Goal: Feedback & Contribution: Submit feedback/report problem

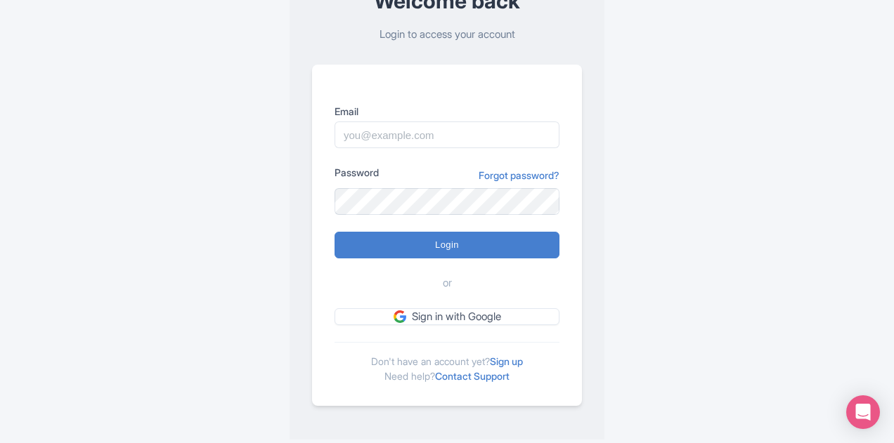
scroll to position [104, 0]
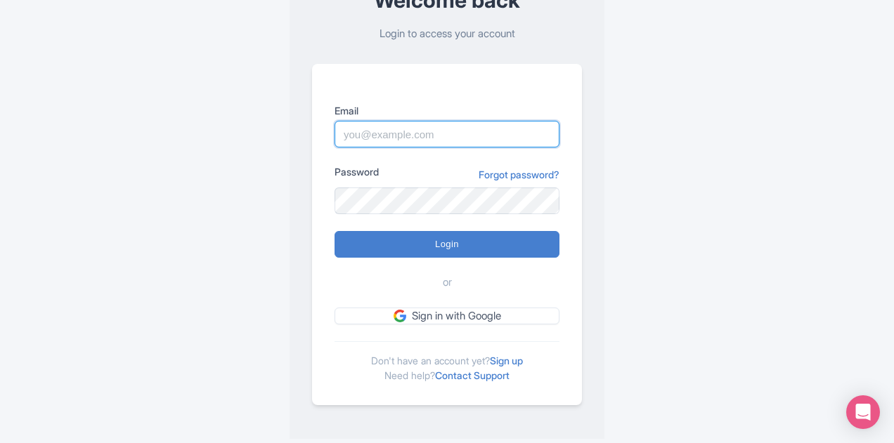
click at [417, 133] on input "Email" at bounding box center [446, 134] width 225 height 27
click at [414, 134] on input "Email" at bounding box center [446, 134] width 225 height 27
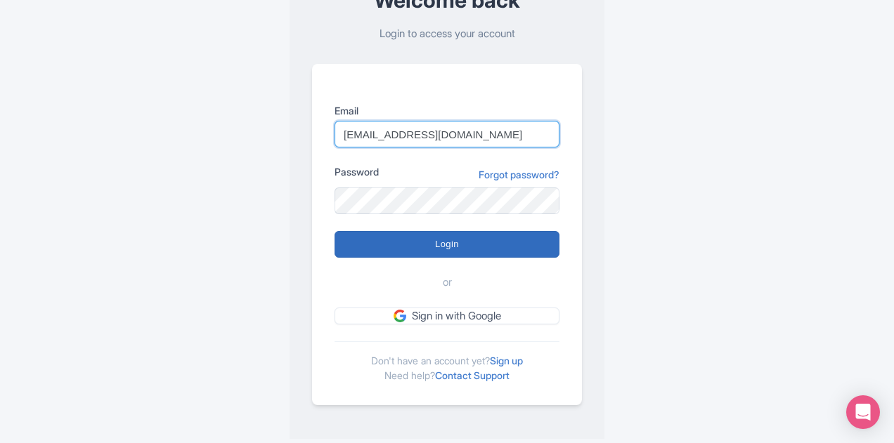
type input "info@freetourrome.com"
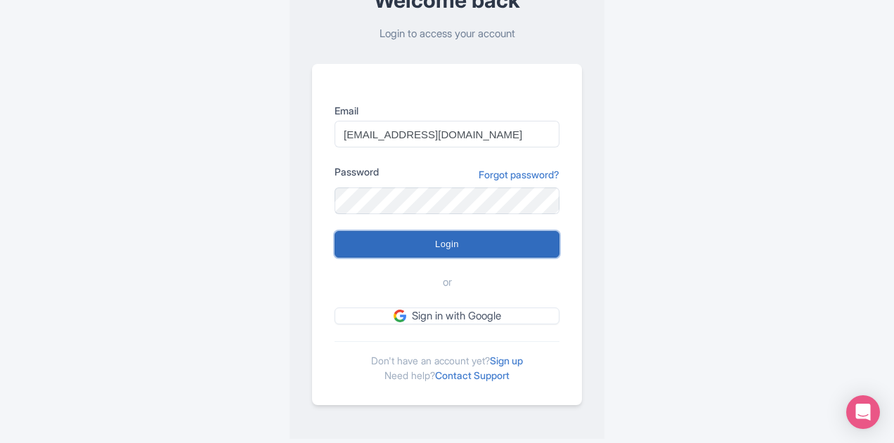
click at [450, 244] on input "Login" at bounding box center [446, 244] width 225 height 27
type input "Logging in..."
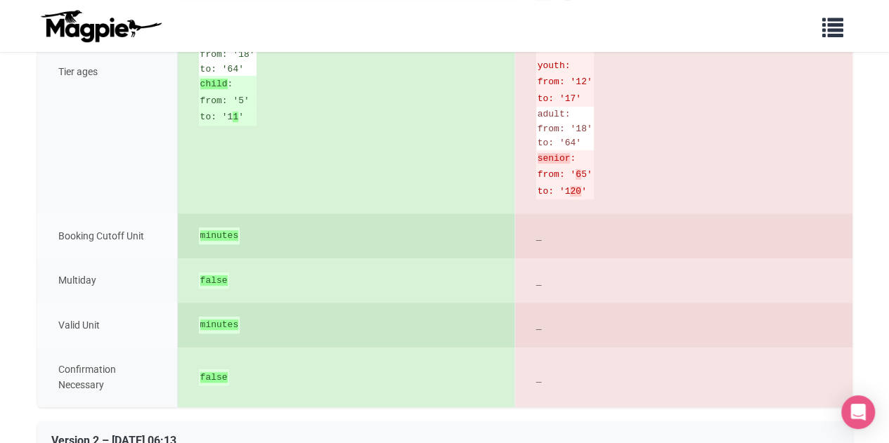
scroll to position [10958, 0]
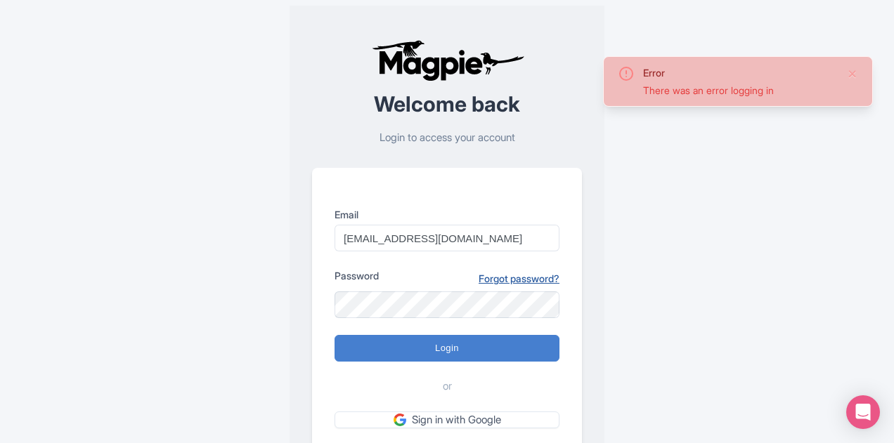
click at [519, 274] on link "Forgot password?" at bounding box center [518, 278] width 81 height 15
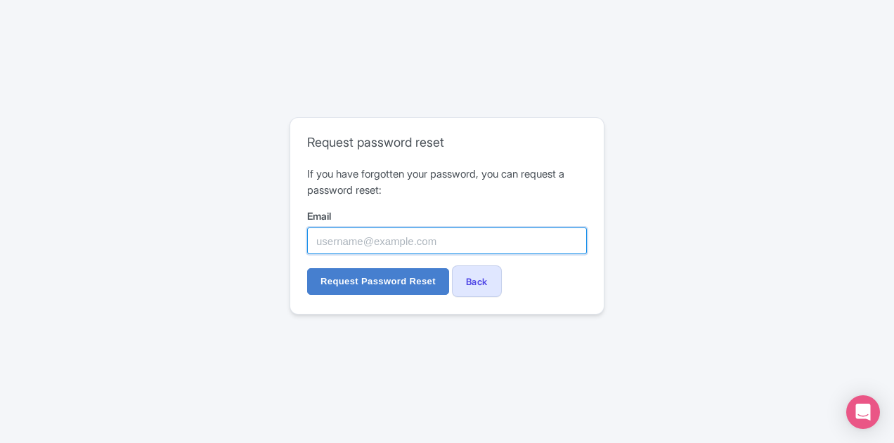
click at [355, 240] on input "Email" at bounding box center [447, 241] width 280 height 27
type input "[EMAIL_ADDRESS][DOMAIN_NAME]"
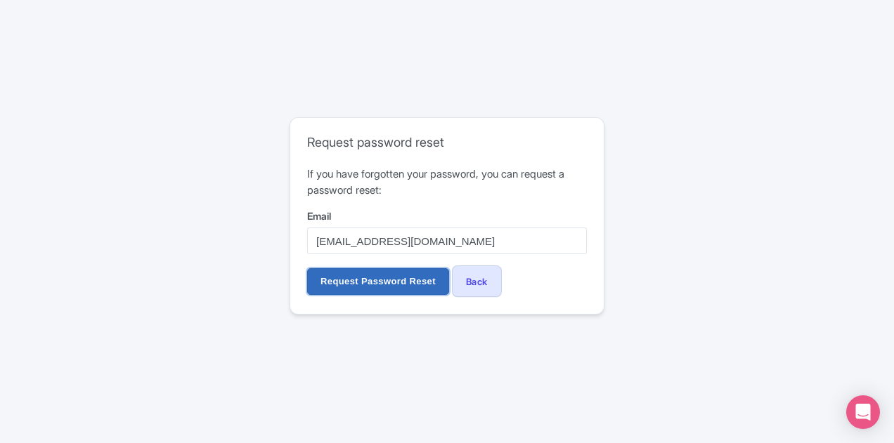
click at [370, 276] on input "Request Password Reset" at bounding box center [378, 281] width 142 height 27
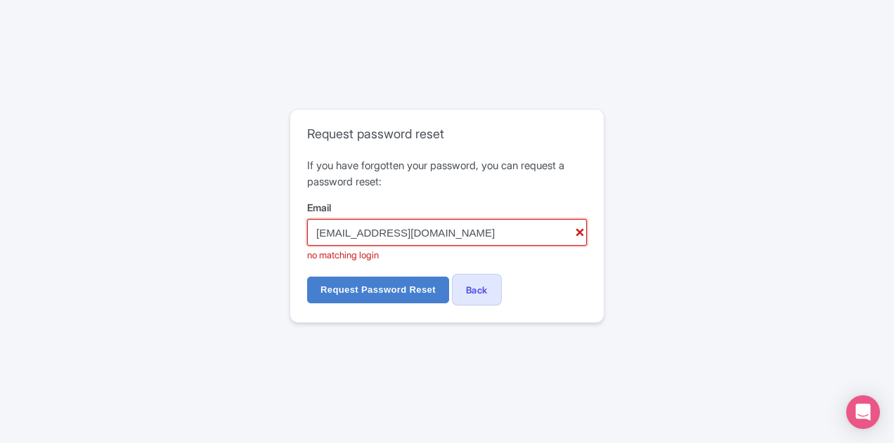
click at [454, 233] on input "info@freetourrome.com" at bounding box center [447, 232] width 280 height 27
drag, startPoint x: 434, startPoint y: 226, endPoint x: 220, endPoint y: 197, distance: 216.1
click at [222, 197] on div "Error There was an error requesting a password reset Request password reset If …" at bounding box center [446, 221] width 697 height 237
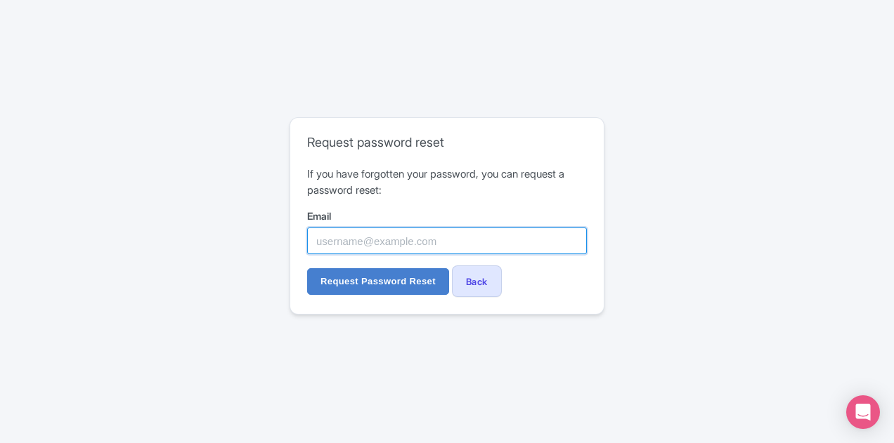
click at [367, 244] on input "Email" at bounding box center [447, 241] width 280 height 27
type input "nuymiddendorp@gmail.com"
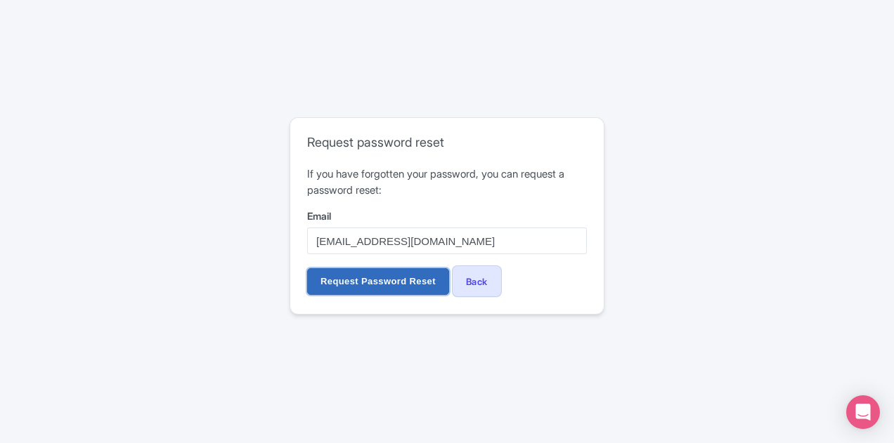
click at [371, 283] on input "Request Password Reset" at bounding box center [378, 281] width 142 height 27
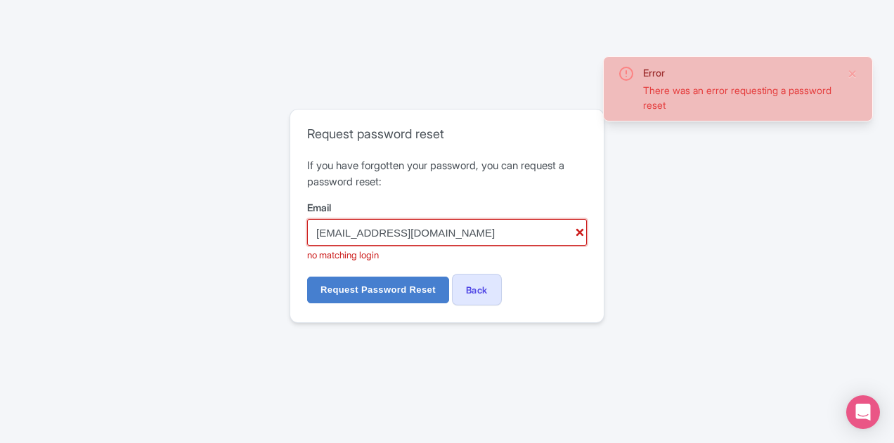
drag, startPoint x: 468, startPoint y: 235, endPoint x: 193, endPoint y: 230, distance: 274.8
click at [193, 230] on div "Error There was an error requesting a password reset Request password reset If …" at bounding box center [446, 221] width 697 height 237
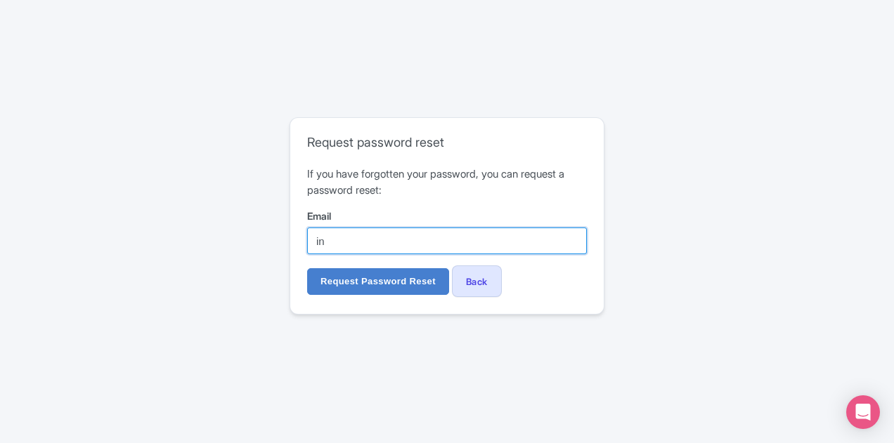
type input "[EMAIL_ADDRESS][DOMAIN_NAME]"
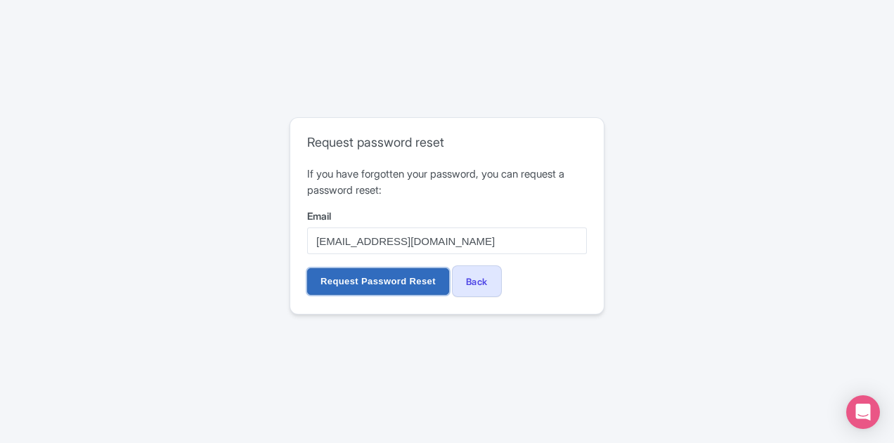
click at [371, 282] on input "Request Password Reset" at bounding box center [378, 281] width 142 height 27
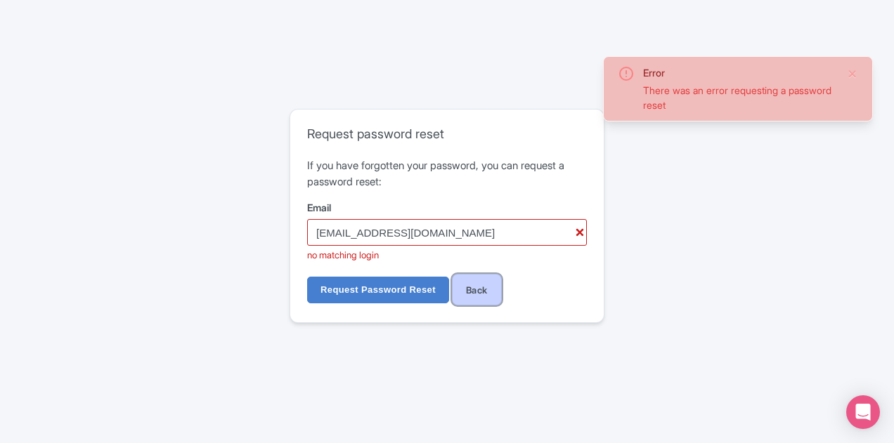
click at [478, 283] on link "Back" at bounding box center [477, 290] width 50 height 32
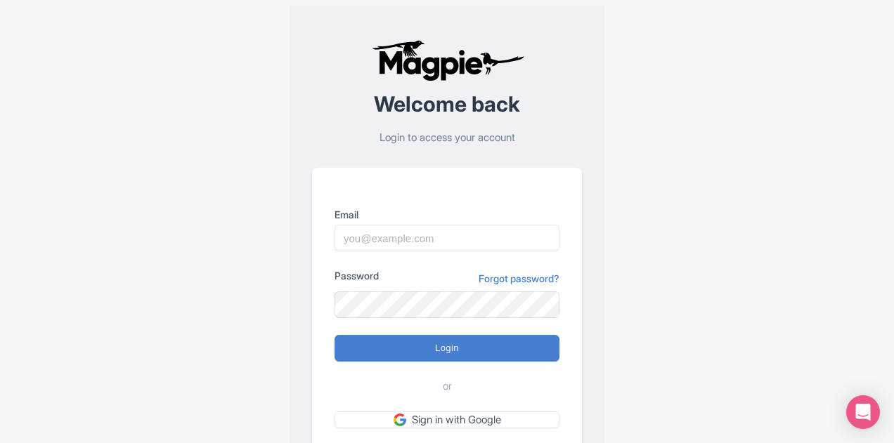
scroll to position [104, 0]
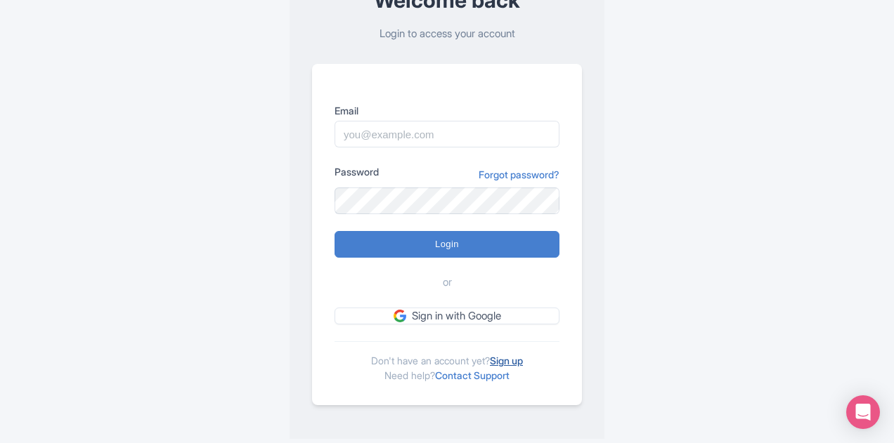
click at [511, 359] on link "Sign up" at bounding box center [506, 361] width 33 height 12
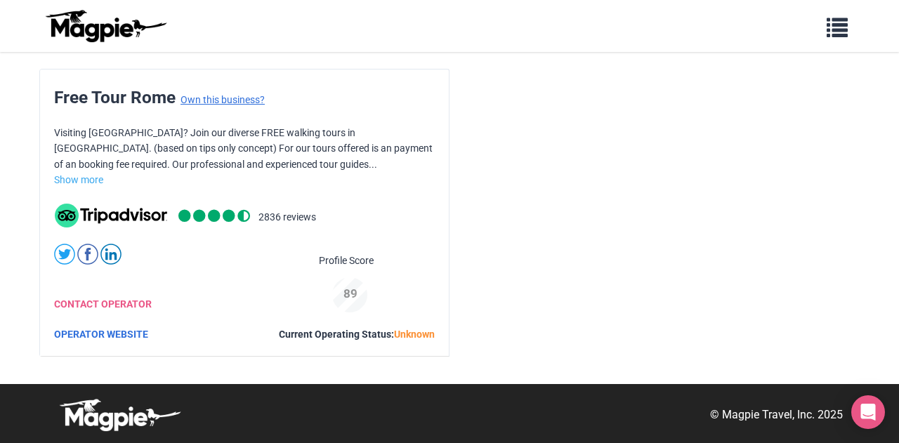
click at [218, 99] on link "Own this business?" at bounding box center [223, 99] width 84 height 11
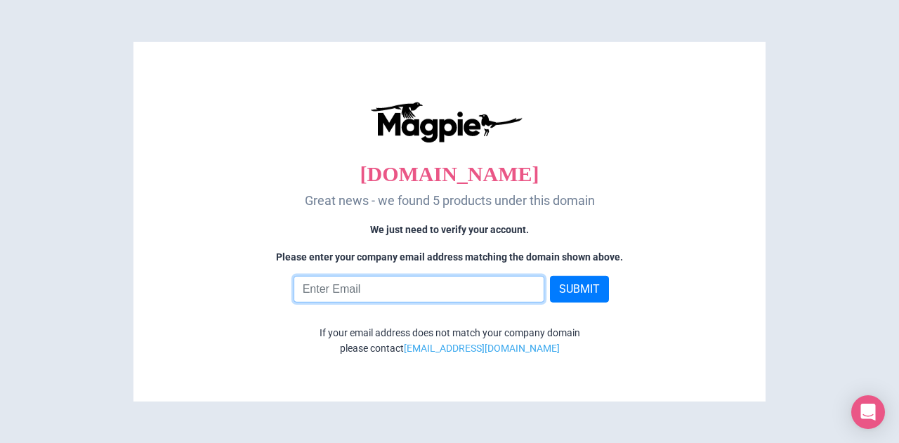
click at [384, 286] on input "email" at bounding box center [420, 289] width 252 height 27
type input "[EMAIL_ADDRESS][DOMAIN_NAME]"
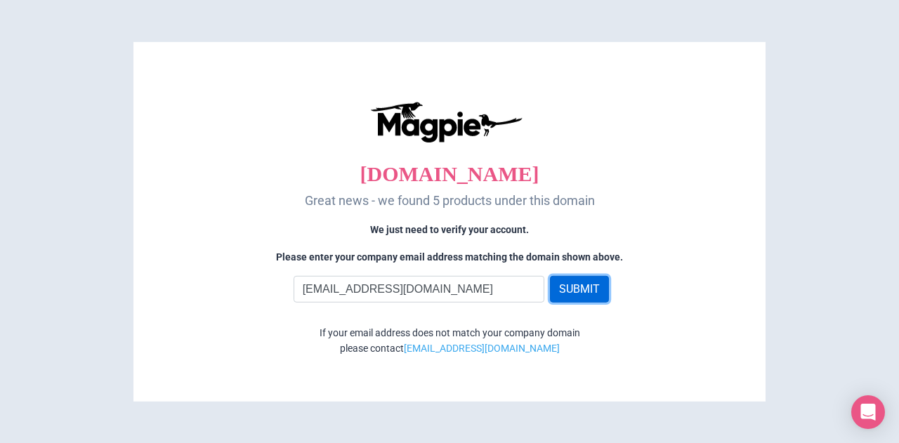
click at [570, 287] on button "SUBMIT" at bounding box center [579, 289] width 59 height 27
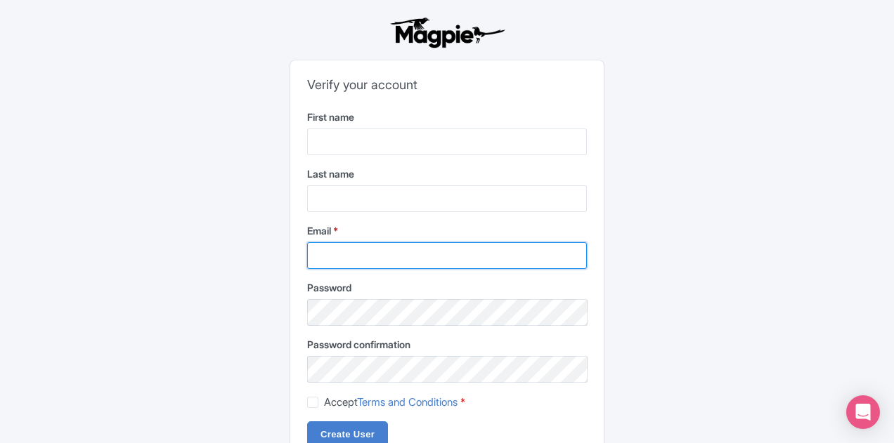
click at [365, 254] on input "Email *" at bounding box center [447, 255] width 280 height 27
type input "info@freetourrome.com"
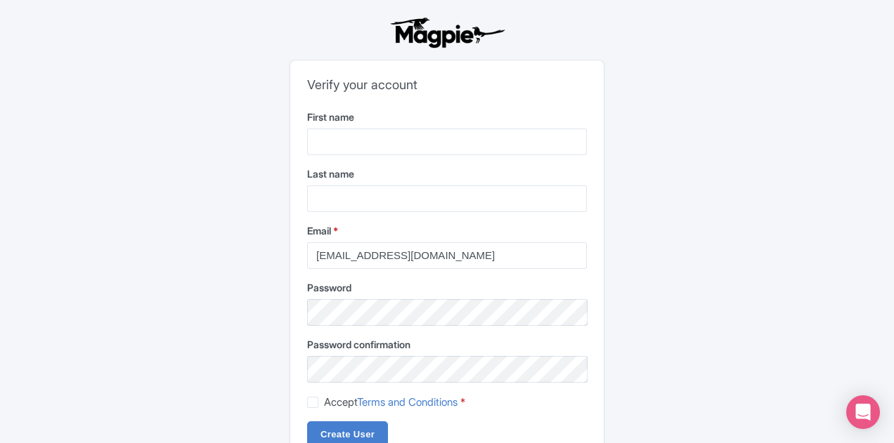
click at [697, 249] on div "Verify your account First name Last name Email * info@freetourrome.com Password…" at bounding box center [446, 246] width 697 height 471
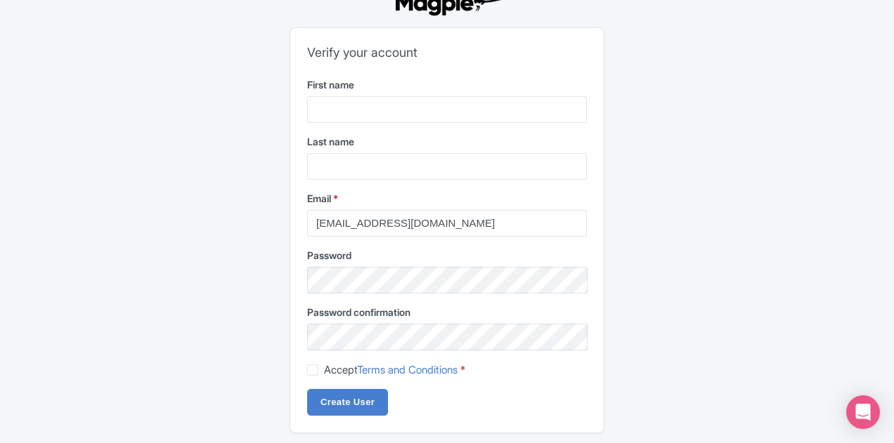
scroll to position [50, 0]
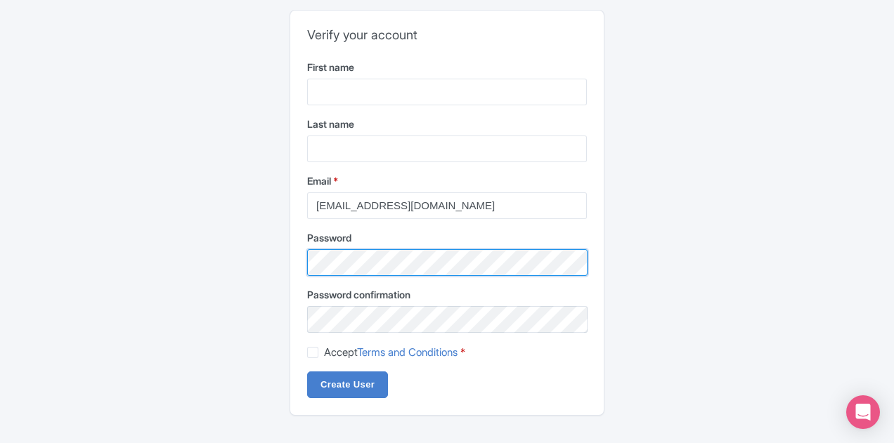
click at [278, 258] on div "Verify your account First name Last name Email * info@freetourrome.com Password…" at bounding box center [446, 196] width 697 height 471
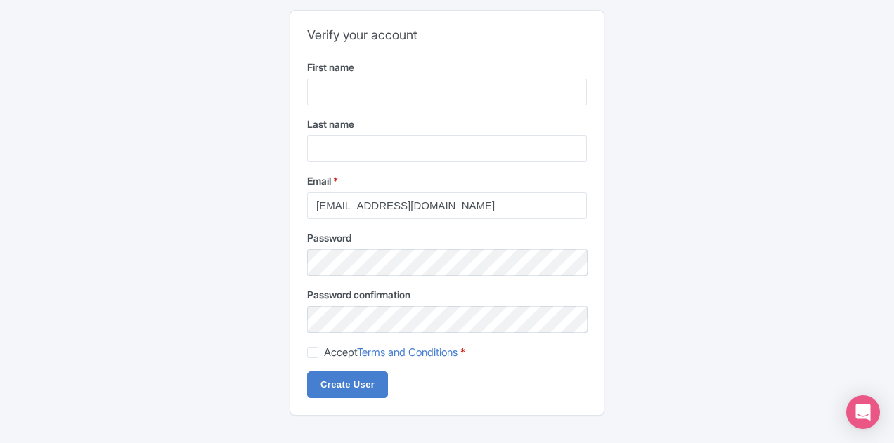
click at [324, 352] on label "Accept Terms and Conditions *" at bounding box center [394, 353] width 141 height 16
click at [324, 352] on input "Accept Terms and Conditions *" at bounding box center [328, 348] width 9 height 9
checkbox input "true"
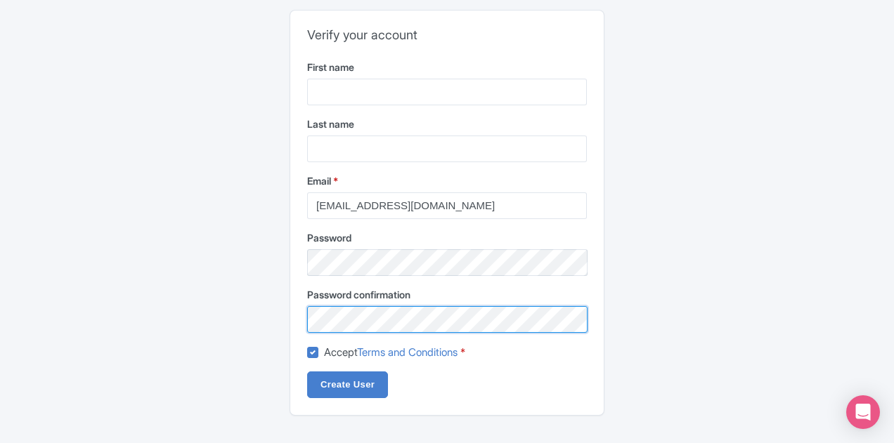
click at [285, 313] on div "Verify your account First name Last name Email * info@freetourrome.com Password…" at bounding box center [446, 196] width 697 height 471
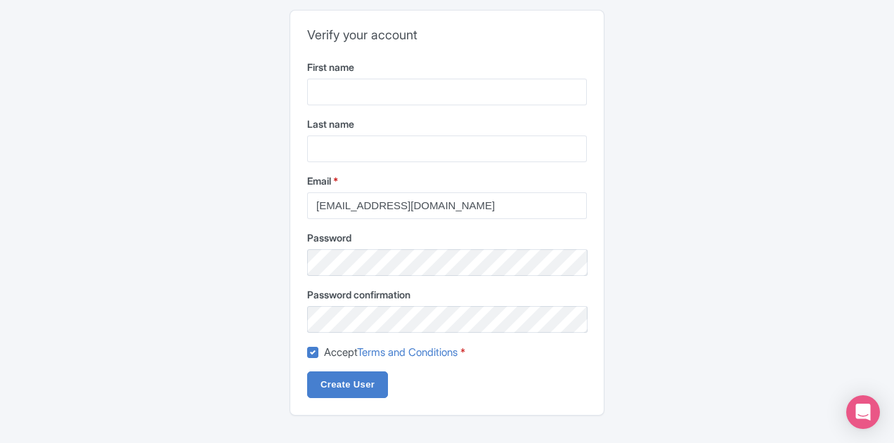
click at [148, 257] on div "Verify your account First name Last name Email * info@freetourrome.com Password…" at bounding box center [446, 196] width 697 height 471
click at [344, 383] on input "Create User" at bounding box center [347, 385] width 81 height 27
type input "Creating..."
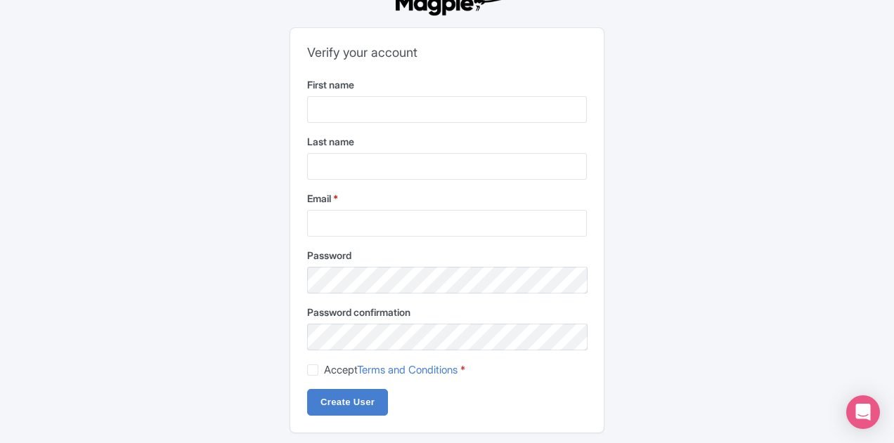
scroll to position [50, 0]
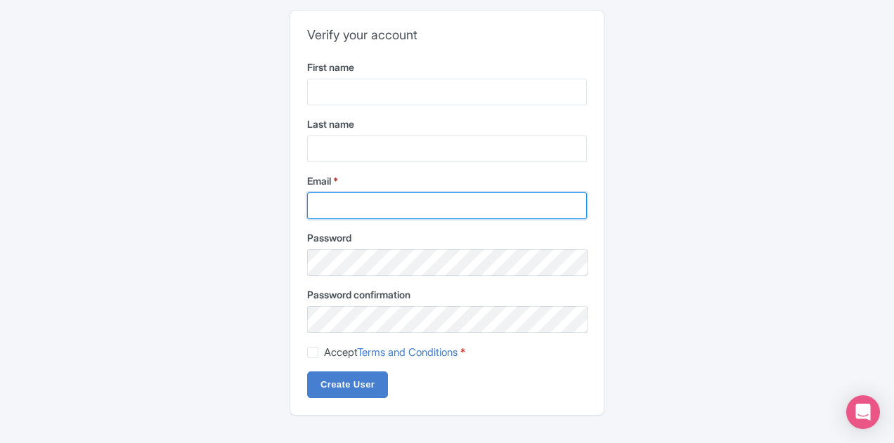
click at [395, 207] on input "Email *" at bounding box center [447, 205] width 280 height 27
click at [386, 200] on input "Email *" at bounding box center [447, 205] width 280 height 27
type input "[EMAIL_ADDRESS][DOMAIN_NAME]"
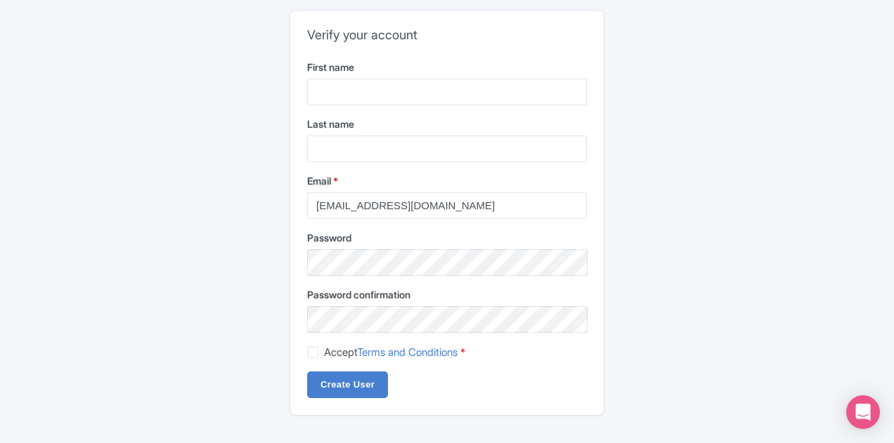
click at [670, 221] on div "Error Cannot find company match with this id Verify your account First name Las…" at bounding box center [446, 196] width 697 height 471
drag, startPoint x: 311, startPoint y: 351, endPoint x: 317, endPoint y: 356, distance: 8.5
click at [324, 351] on label "Accept Terms and Conditions *" at bounding box center [394, 353] width 141 height 16
click at [324, 351] on input "Accept Terms and Conditions *" at bounding box center [328, 348] width 9 height 9
checkbox input "true"
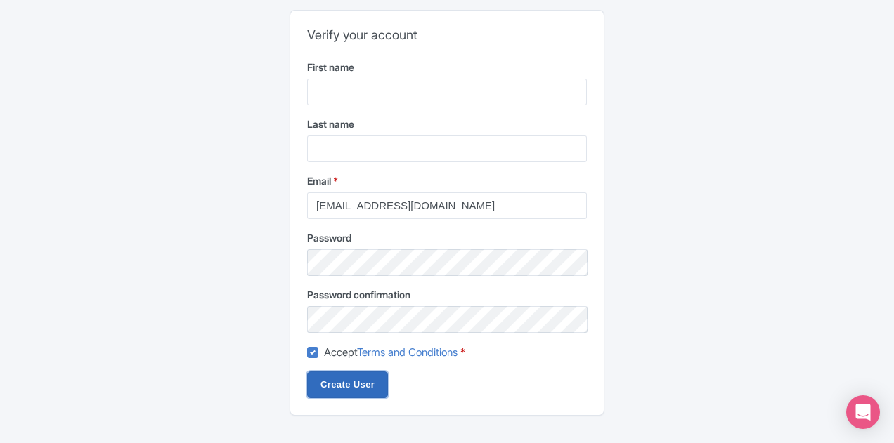
click at [344, 381] on input "Create User" at bounding box center [347, 385] width 81 height 27
type input "Creating..."
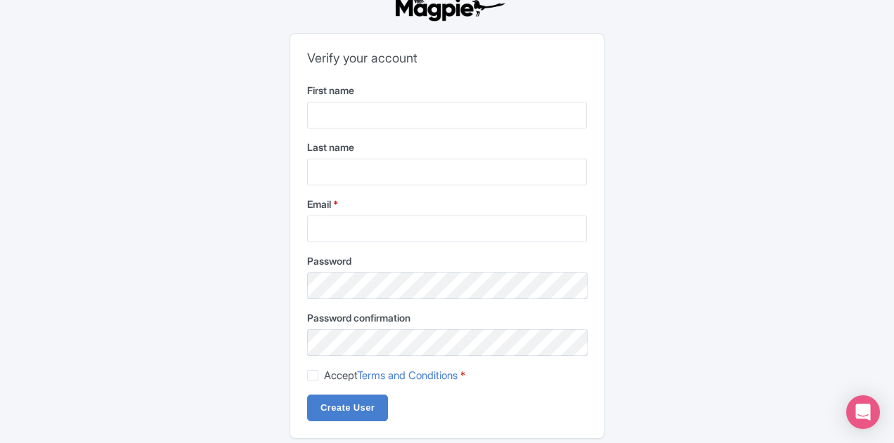
scroll to position [50, 0]
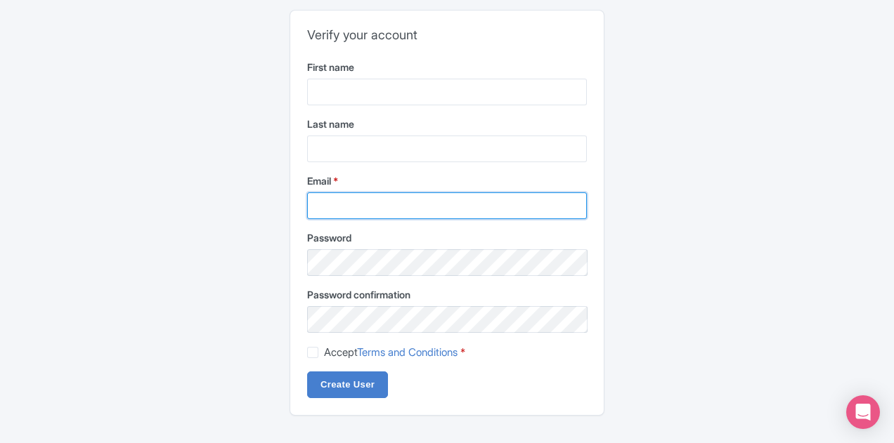
click at [371, 200] on input "Email *" at bounding box center [447, 205] width 280 height 27
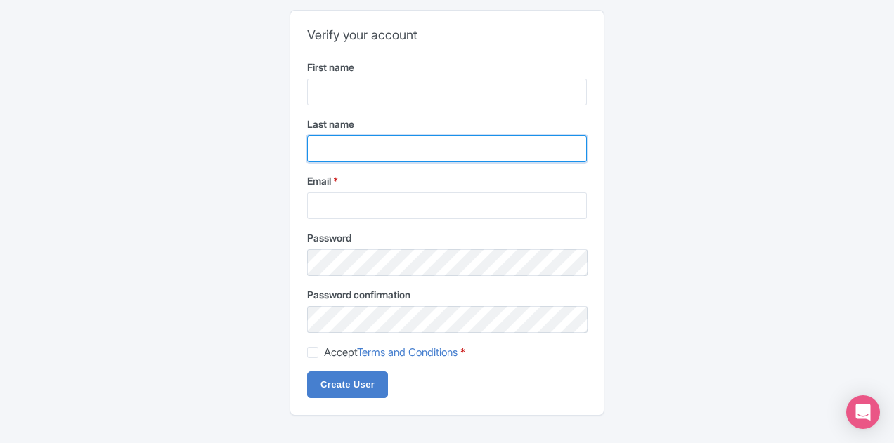
click at [382, 138] on input "Last name" at bounding box center [447, 149] width 280 height 27
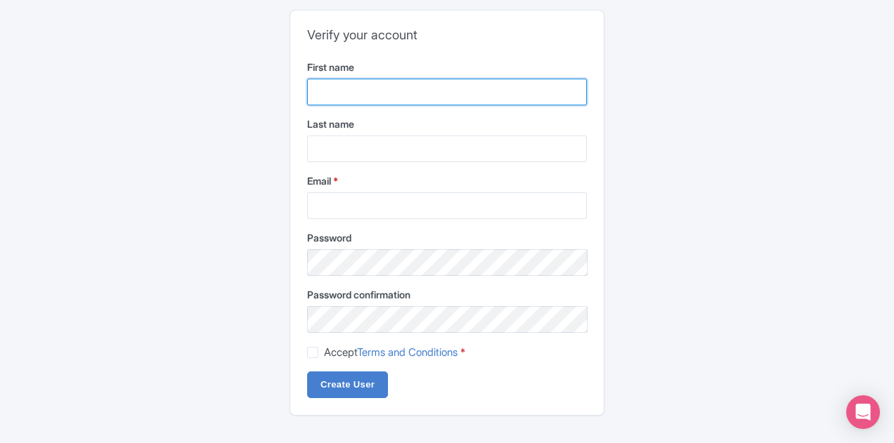
click at [364, 84] on input "First name" at bounding box center [447, 92] width 280 height 27
type input "nuy"
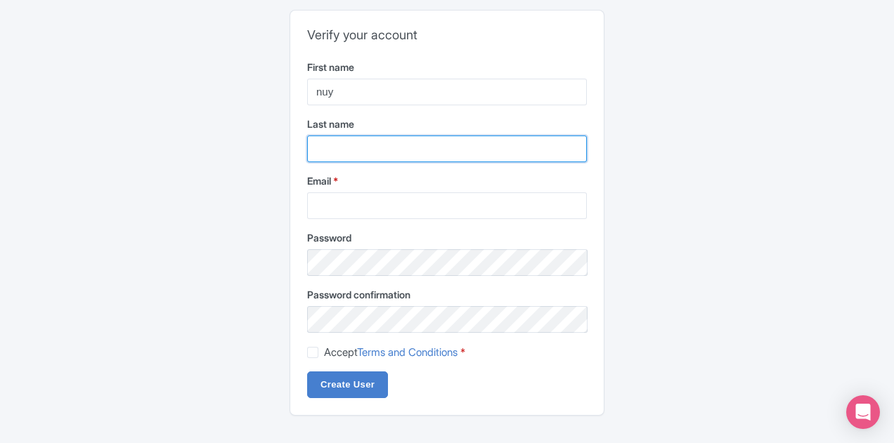
type input "van middendorp"
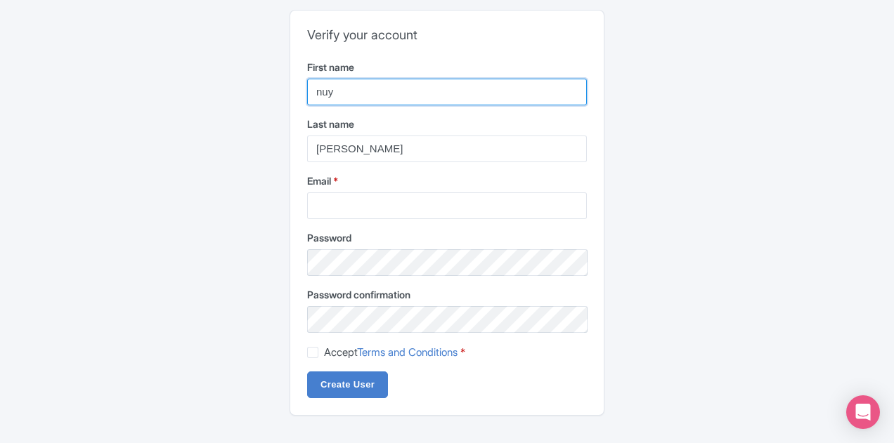
drag, startPoint x: 323, startPoint y: 89, endPoint x: 346, endPoint y: 90, distance: 22.5
click at [346, 90] on input "nuy" at bounding box center [447, 92] width 280 height 27
type input "n"
click at [749, 261] on div "Verify your account First name n Last name van middendorp Email * Password Pass…" at bounding box center [446, 196] width 697 height 471
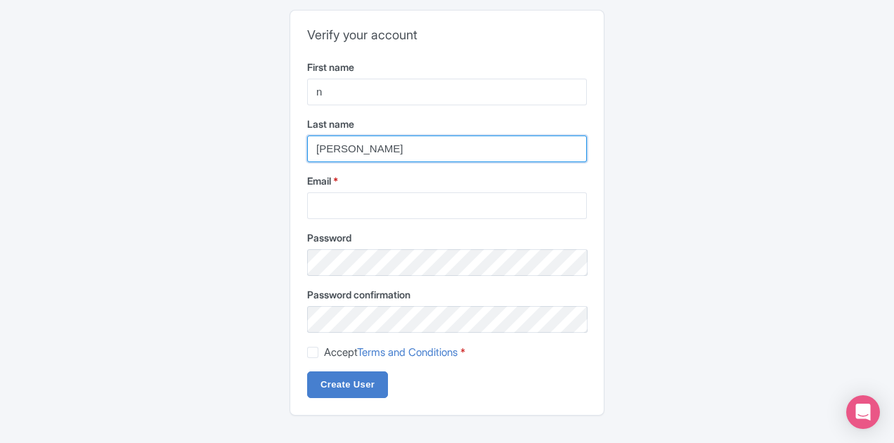
drag, startPoint x: 361, startPoint y: 145, endPoint x: 426, endPoint y: 147, distance: 65.4
click at [425, 148] on input "van middendorp" at bounding box center [447, 149] width 280 height 27
drag, startPoint x: 333, startPoint y: 146, endPoint x: 295, endPoint y: 152, distance: 38.5
click at [299, 148] on div "Verify your account First name n Last name van midds Email * Password Password …" at bounding box center [446, 213] width 313 height 405
type input "midds"
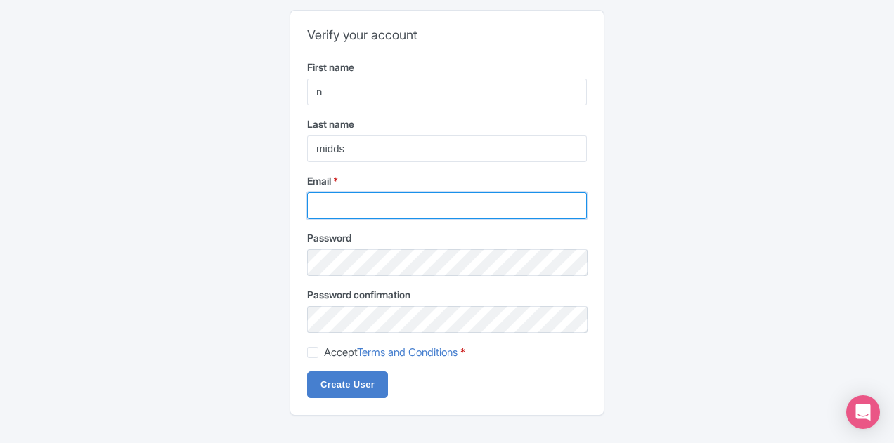
click at [375, 207] on input "Email *" at bounding box center [447, 205] width 280 height 27
click at [748, 280] on div "Verify your account First name n Last name midds Email * Password Password conf…" at bounding box center [446, 196] width 697 height 471
click at [422, 203] on input "Email *" at bounding box center [447, 205] width 280 height 27
type input "[EMAIL_ADDRESS][DOMAIN_NAME]"
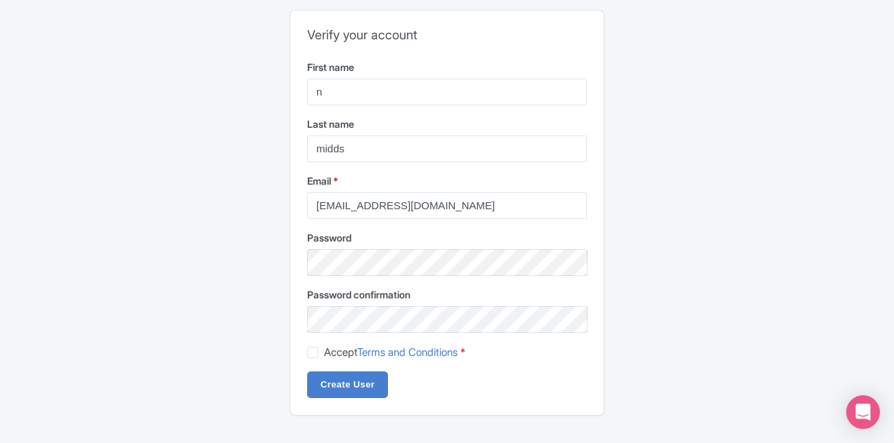
click at [209, 307] on div "Verify your account First name n Last name midds Email * info@freetourrome.com …" at bounding box center [446, 196] width 697 height 471
click at [324, 354] on label "Accept Terms and Conditions *" at bounding box center [394, 353] width 141 height 16
click at [324, 353] on input "Accept Terms and Conditions *" at bounding box center [328, 348] width 9 height 9
checkbox input "true"
click at [348, 381] on input "Create User" at bounding box center [347, 385] width 81 height 27
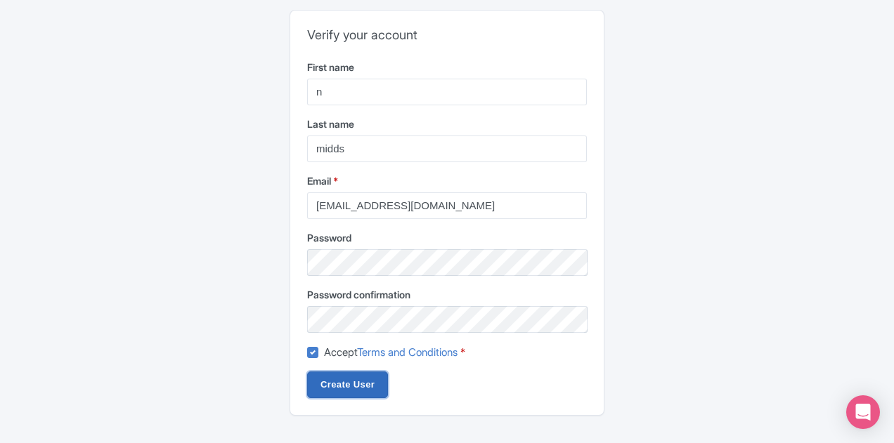
type input "Creating..."
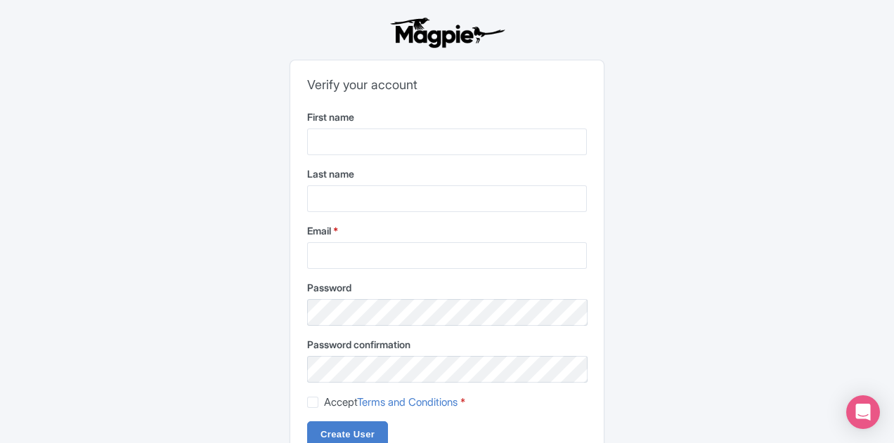
scroll to position [50, 0]
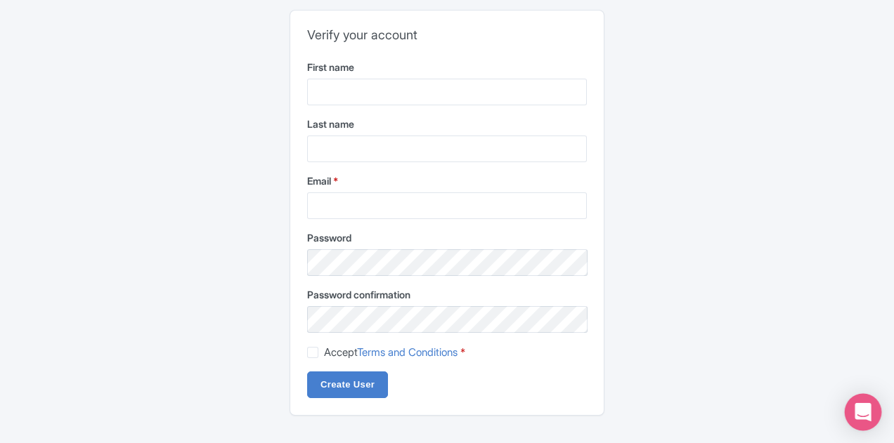
click at [869, 405] on icon "Open Intercom Messenger" at bounding box center [862, 412] width 16 height 18
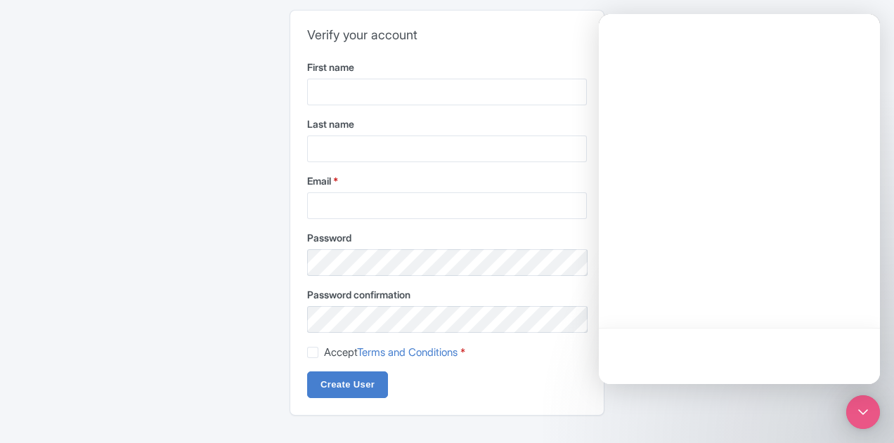
scroll to position [0, 0]
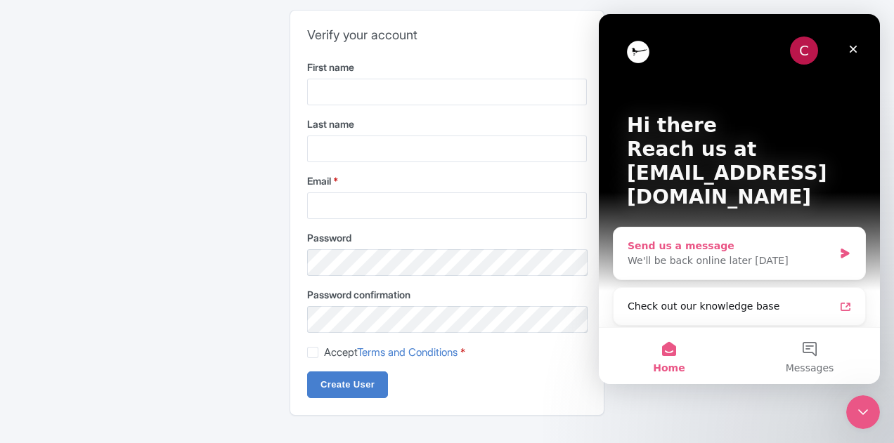
click at [723, 239] on div "Send us a message" at bounding box center [730, 246] width 206 height 15
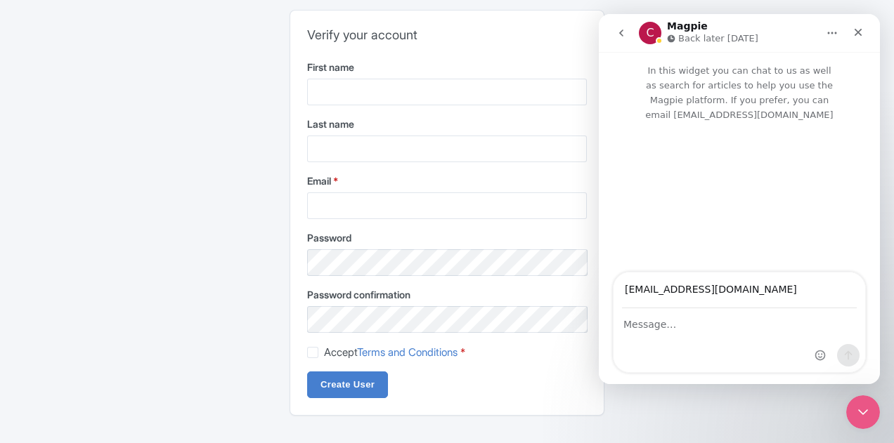
type input "[EMAIL_ADDRESS][DOMAIN_NAME]"
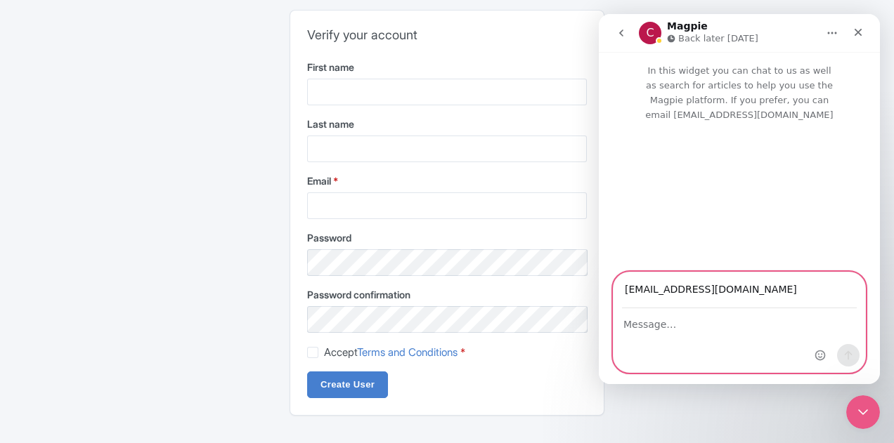
click at [632, 332] on textarea "Message…" at bounding box center [739, 321] width 252 height 24
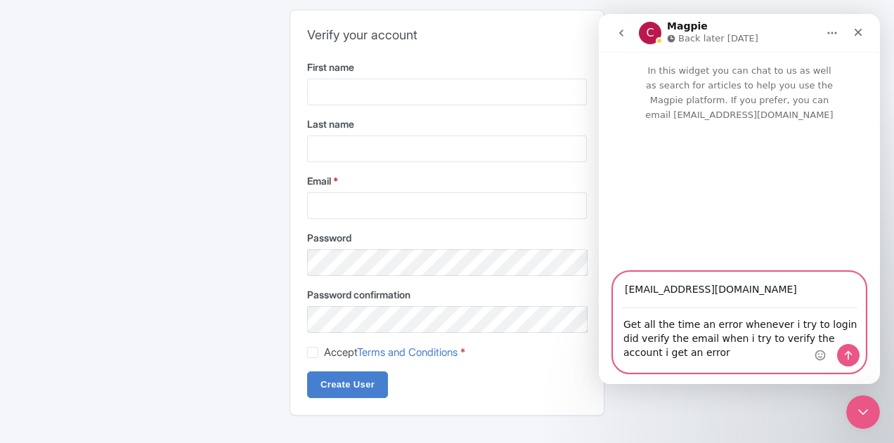
type textarea "Get all the time an error whenever i try to login did verify the email when i t…"
click at [847, 352] on icon "Send a message…" at bounding box center [847, 355] width 11 height 11
